Goal: Transaction & Acquisition: Purchase product/service

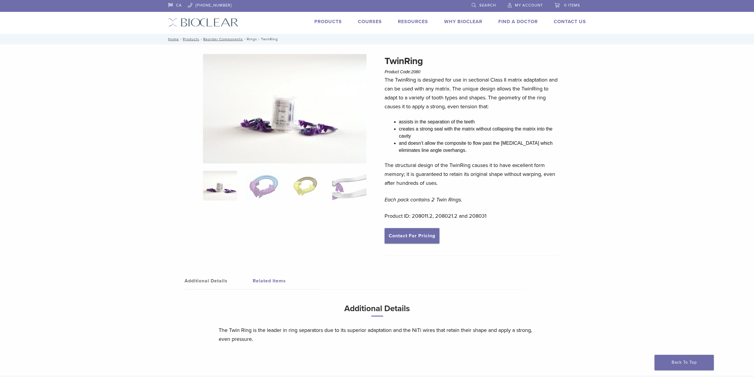
click at [250, 39] on link "Rings" at bounding box center [252, 39] width 10 height 4
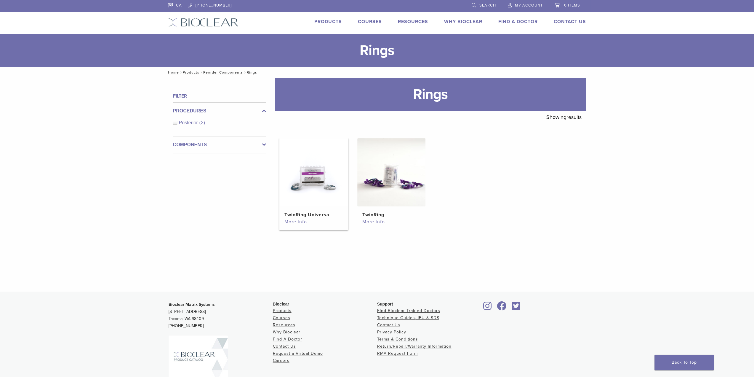
click at [298, 221] on link "More info" at bounding box center [313, 221] width 59 height 7
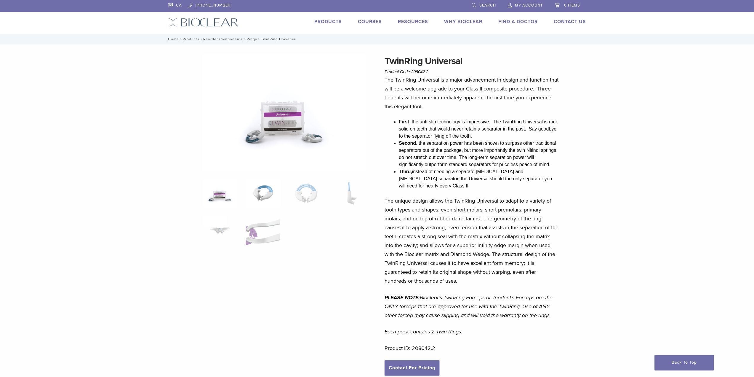
click at [261, 196] on img at bounding box center [263, 193] width 34 height 30
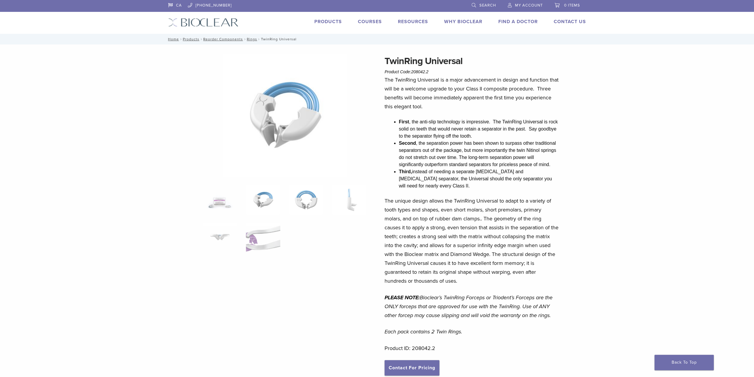
click at [303, 195] on img at bounding box center [306, 200] width 34 height 30
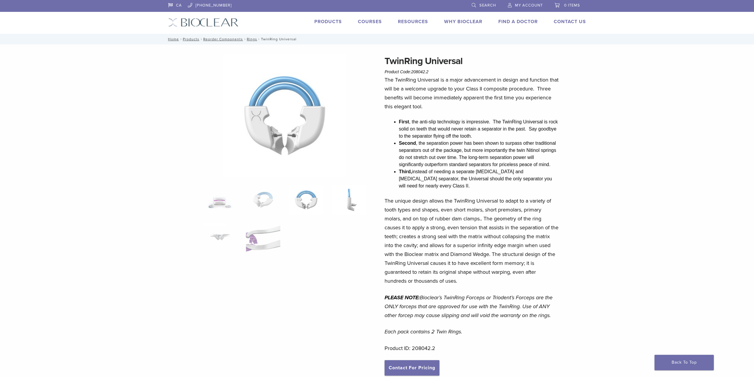
click at [340, 203] on img at bounding box center [349, 200] width 34 height 30
